Goal: Information Seeking & Learning: Learn about a topic

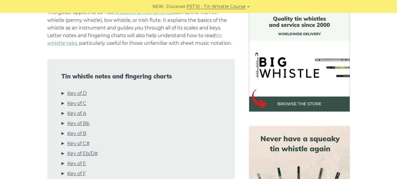
scroll to position [198, 0]
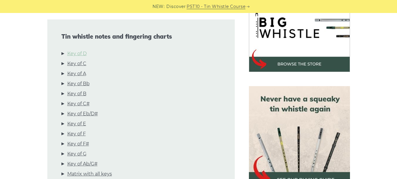
click at [84, 52] on link "Key of D" at bounding box center [76, 54] width 19 height 8
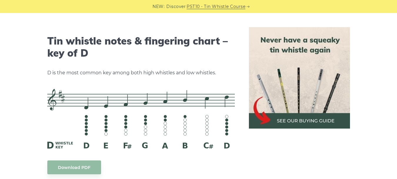
scroll to position [956, 0]
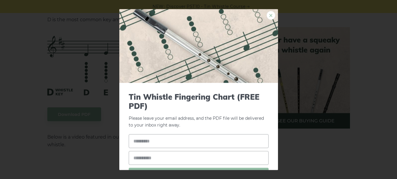
click at [267, 15] on link "×" at bounding box center [271, 15] width 9 height 9
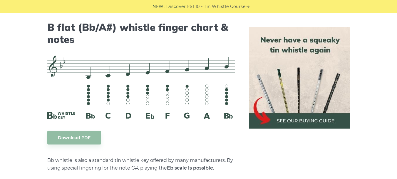
scroll to position [0, 0]
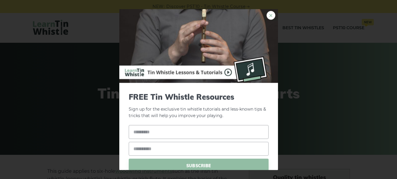
click at [267, 16] on link "×" at bounding box center [271, 15] width 9 height 9
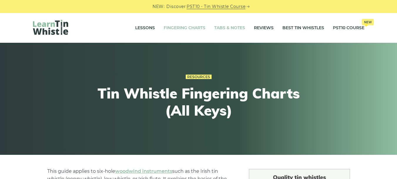
click at [228, 26] on link "Tabs & Notes" at bounding box center [229, 28] width 31 height 15
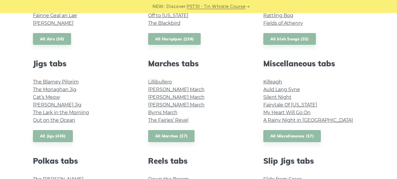
scroll to position [314, 0]
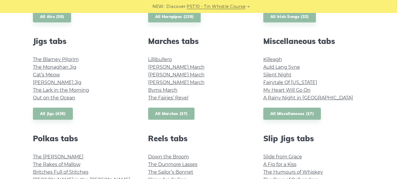
click at [172, 113] on link "All Marches (37)" at bounding box center [171, 113] width 47 height 12
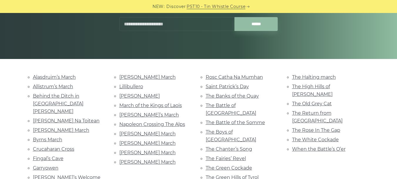
scroll to position [106, 0]
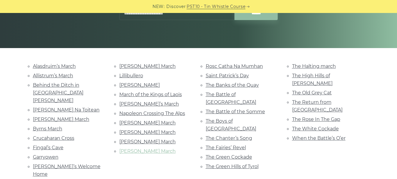
click at [150, 151] on link "Parnell’s March" at bounding box center [147, 151] width 56 height 6
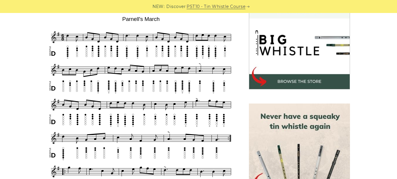
scroll to position [168, 0]
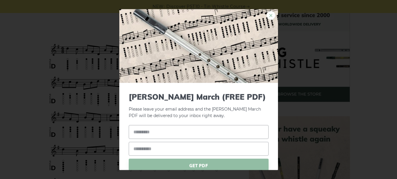
click at [267, 18] on link "×" at bounding box center [271, 15] width 9 height 9
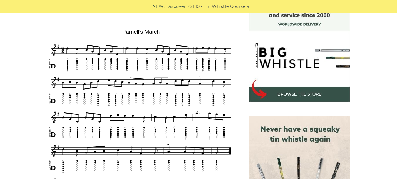
scroll to position [0, 0]
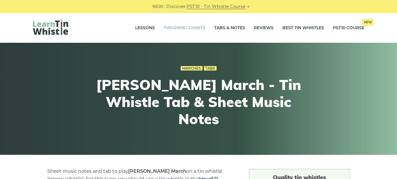
click at [186, 27] on link "Fingering Charts" at bounding box center [185, 28] width 42 height 15
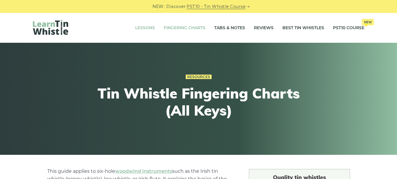
click at [147, 26] on link "Lessons" at bounding box center [145, 28] width 20 height 15
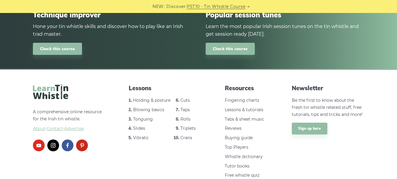
scroll to position [868, 0]
